Goal: Task Accomplishment & Management: Manage account settings

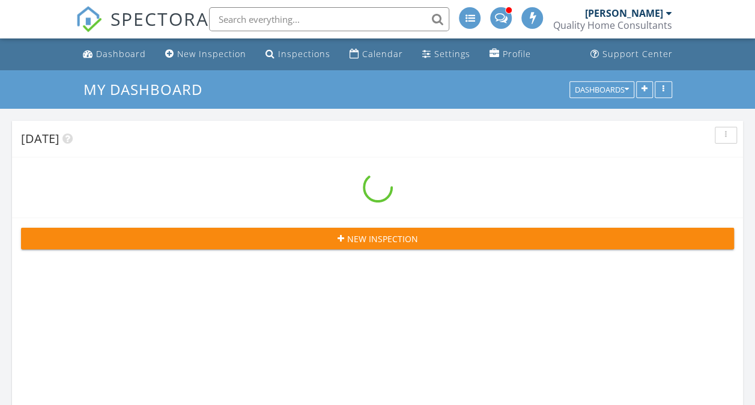
scroll to position [1951, 773]
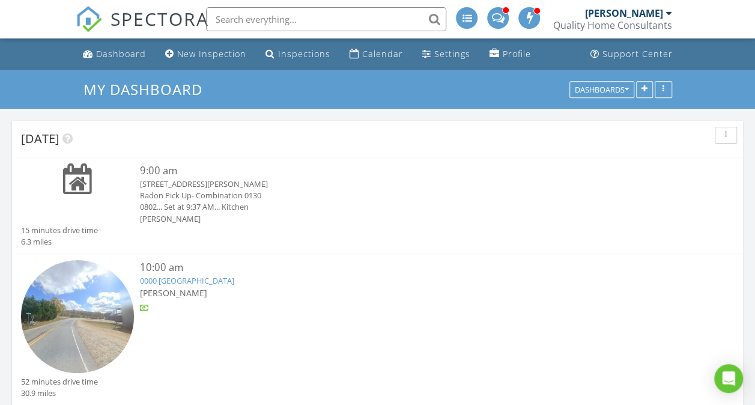
click at [180, 195] on div "Radon Pick Up- Combination 0130" at bounding box center [407, 195] width 534 height 11
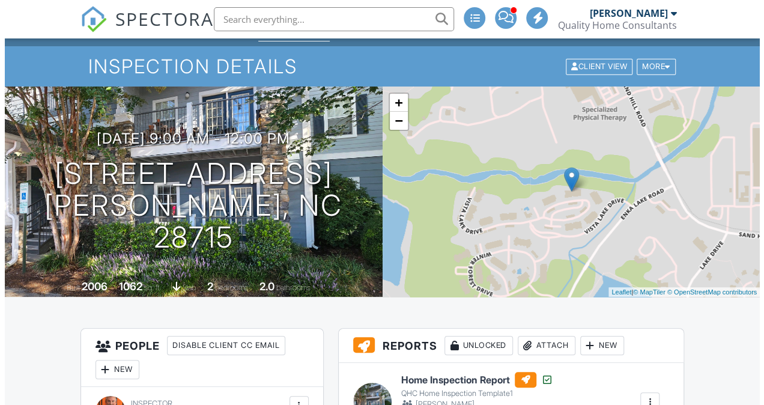
scroll to position [216, 0]
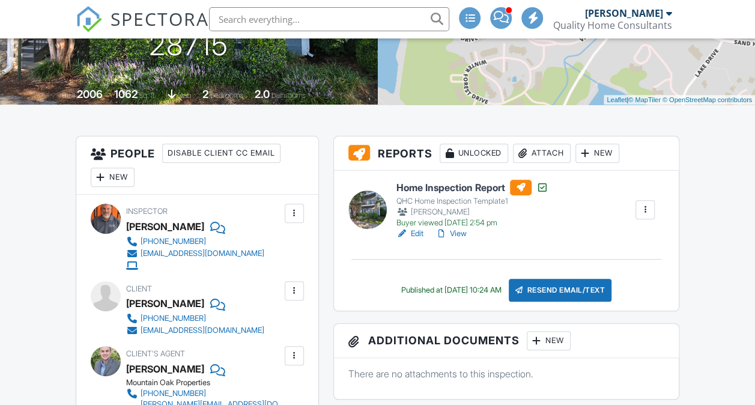
click at [541, 154] on div "Attach" at bounding box center [542, 152] width 58 height 19
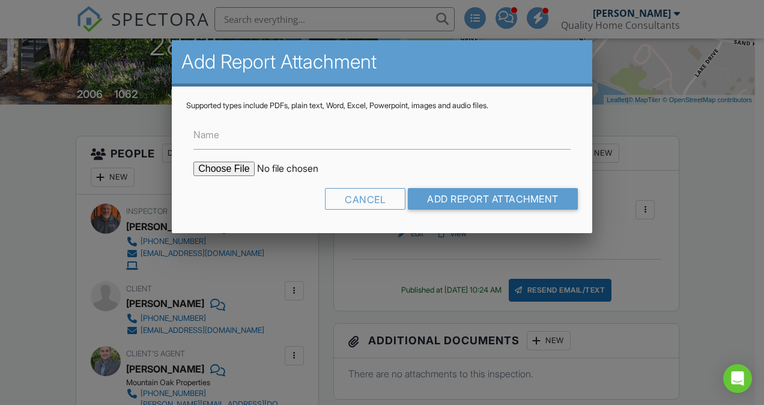
click at [235, 167] on input "file" at bounding box center [295, 168] width 204 height 14
type input "C:\fakepath\400-Vista-Lake-Dr 103 Radon Results.pdf"
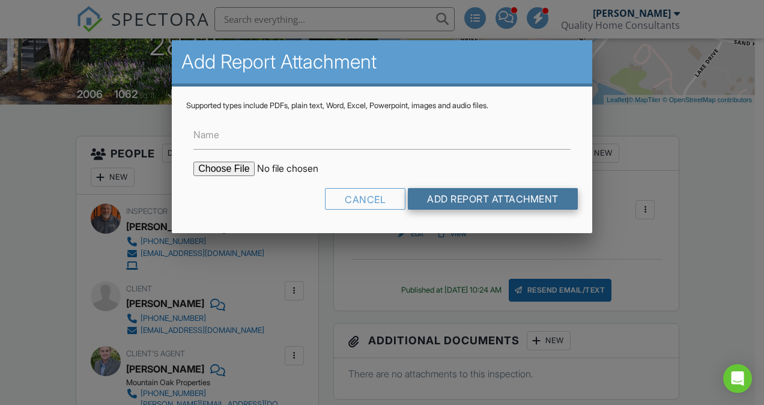
click at [463, 203] on input "Add Report Attachment" at bounding box center [493, 199] width 170 height 22
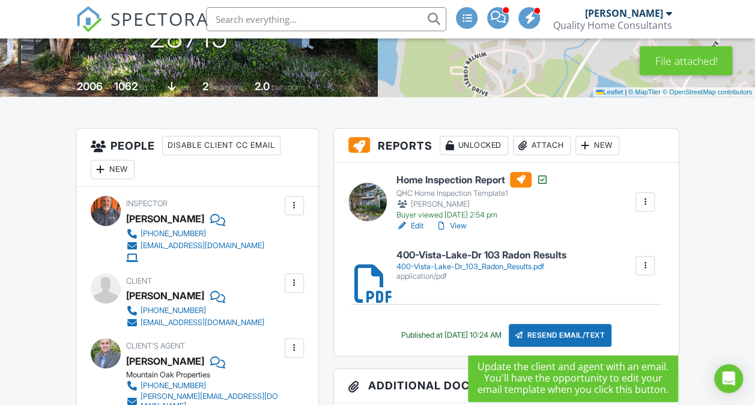
click at [588, 330] on div "Resend Email/Text" at bounding box center [559, 335] width 103 height 23
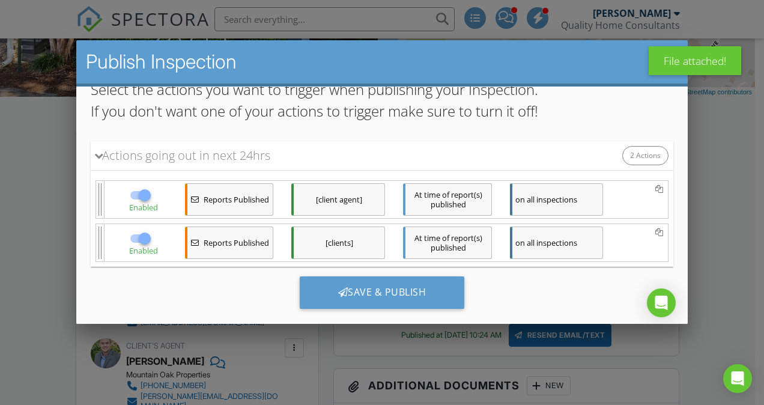
scroll to position [110, 0]
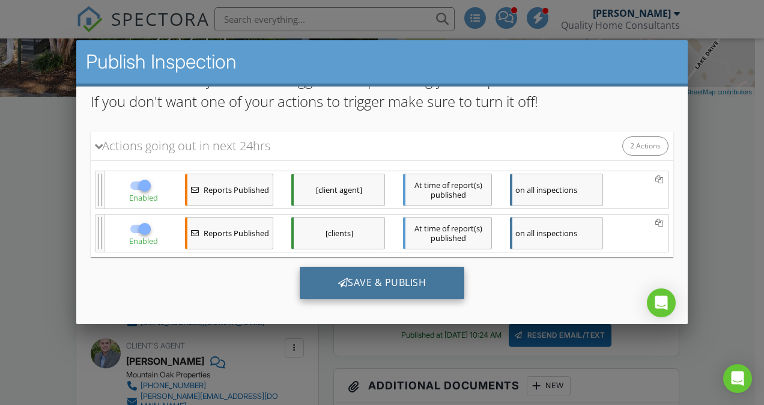
click at [400, 280] on div "Save & Publish" at bounding box center [382, 283] width 165 height 32
